Goal: Transaction & Acquisition: Purchase product/service

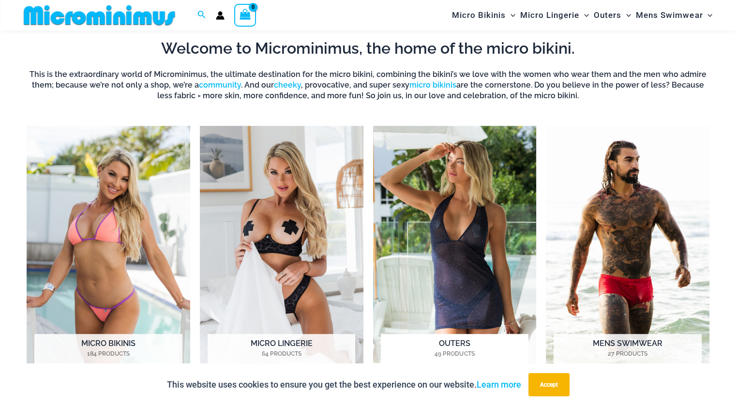
scroll to position [717, 0]
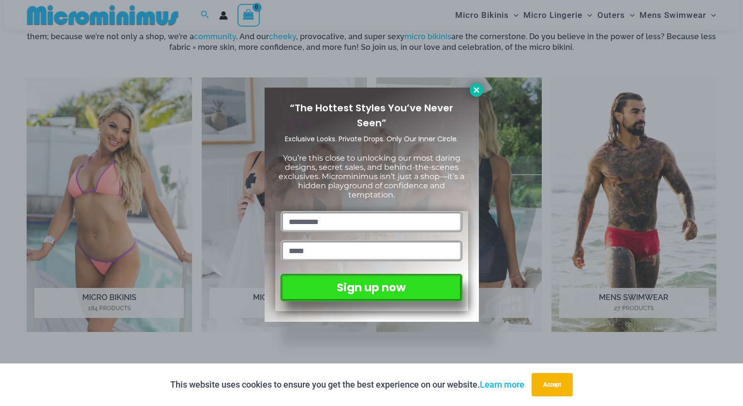
click at [480, 90] on icon at bounding box center [476, 90] width 9 height 9
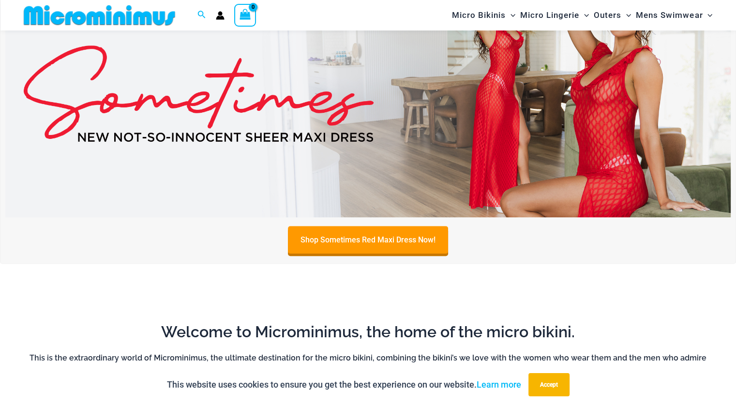
scroll to position [0, 0]
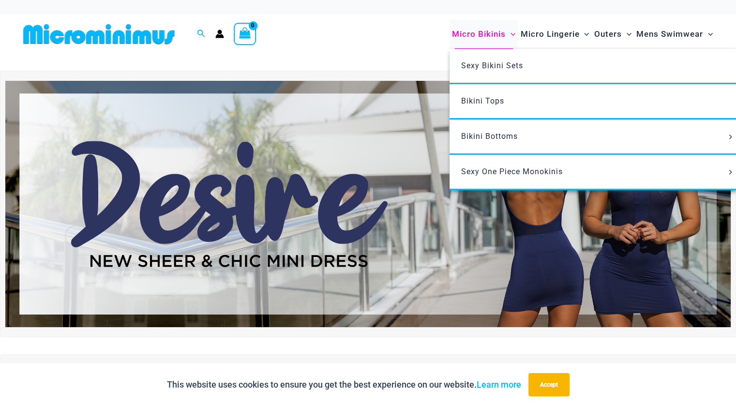
click at [484, 34] on span "Micro Bikinis" at bounding box center [479, 34] width 54 height 25
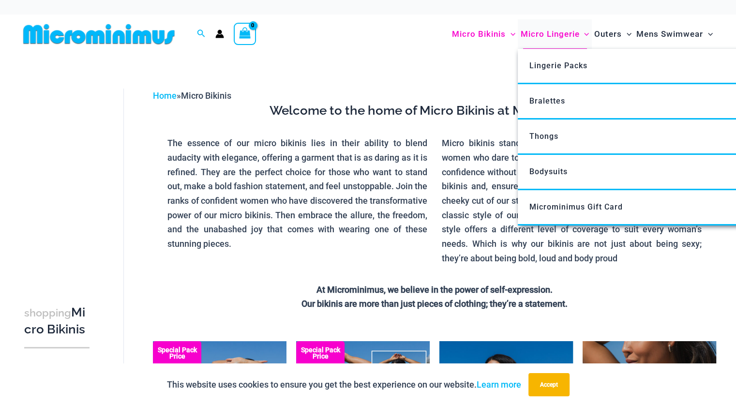
click at [545, 30] on span "Micro Lingerie" at bounding box center [549, 34] width 59 height 25
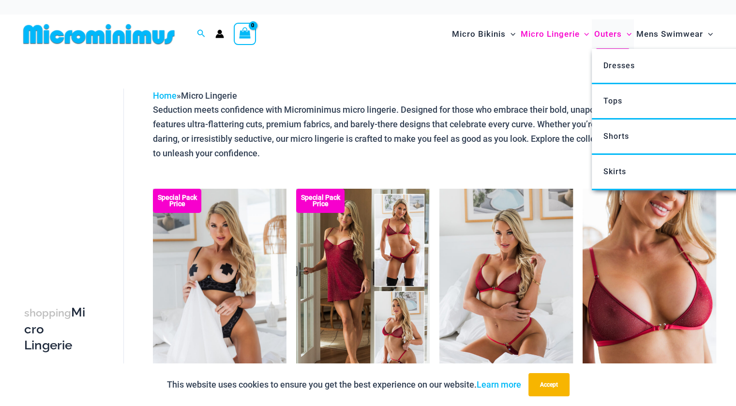
click at [623, 44] on span "Menu Toggle" at bounding box center [627, 34] width 10 height 25
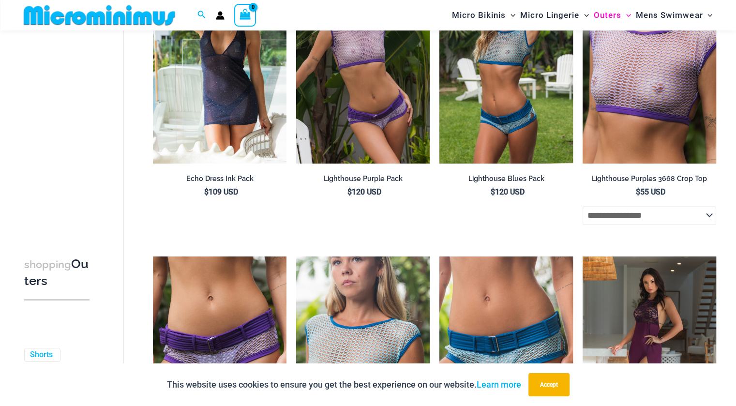
scroll to position [1539, 0]
